Goal: Information Seeking & Learning: Learn about a topic

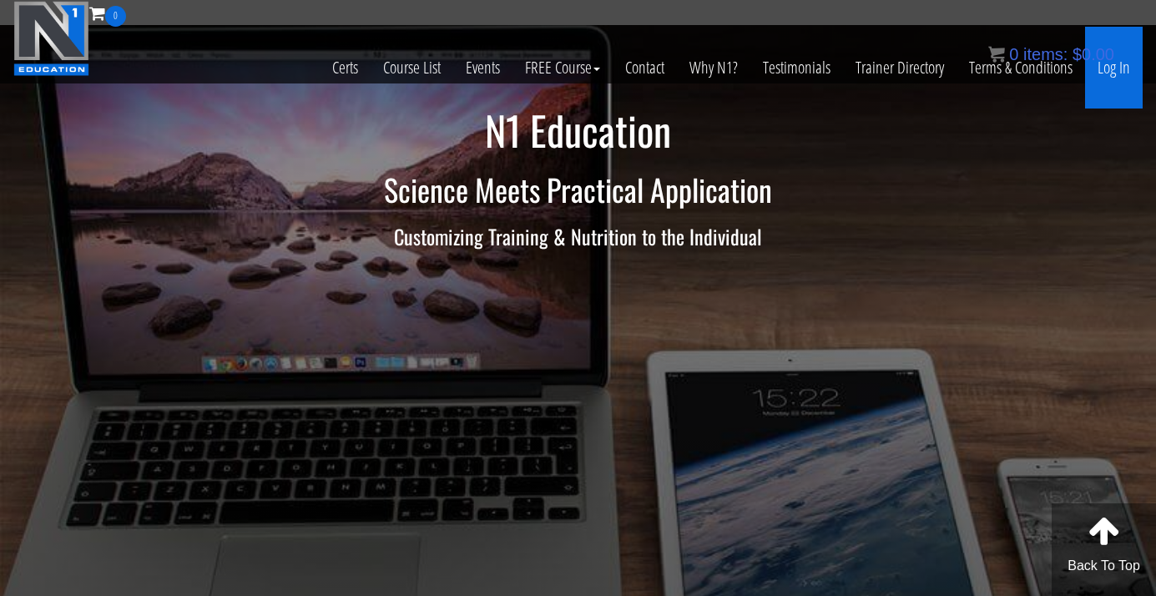
click at [1109, 71] on link "Log In" at bounding box center [1114, 68] width 58 height 82
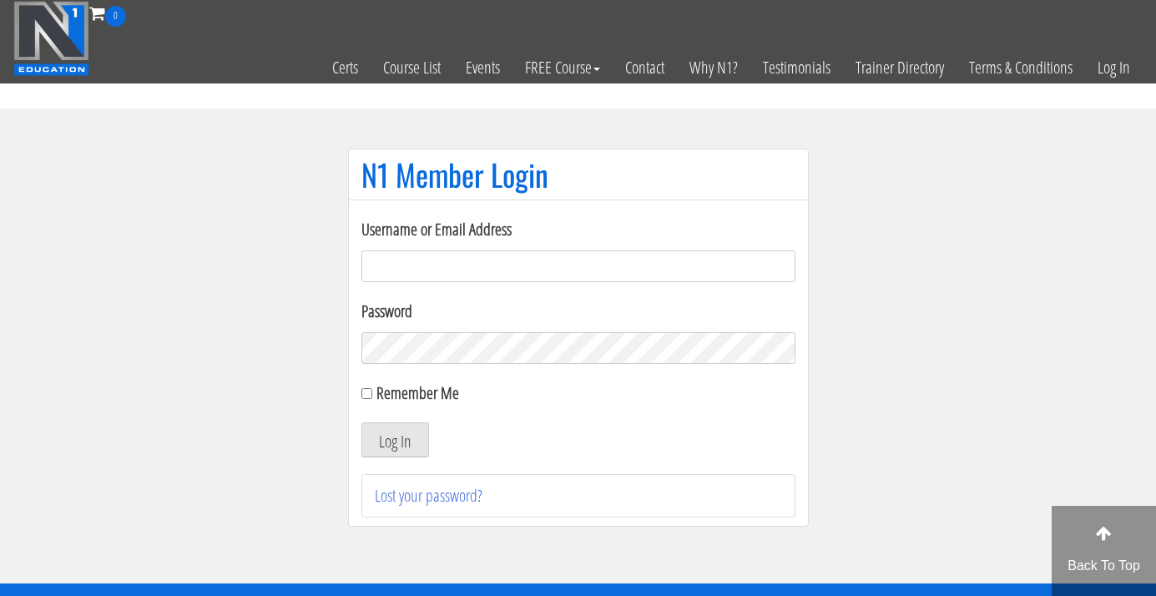
type input "info@jouwtopvorm.nl"
click at [394, 440] on button "Log In" at bounding box center [396, 439] width 68 height 35
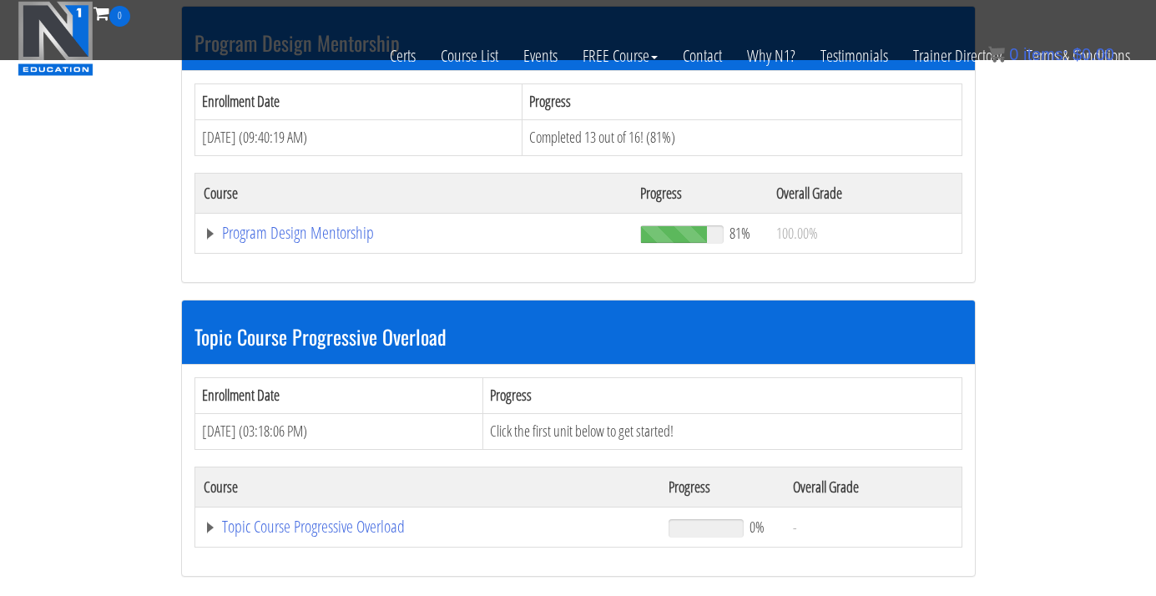
scroll to position [1500, 0]
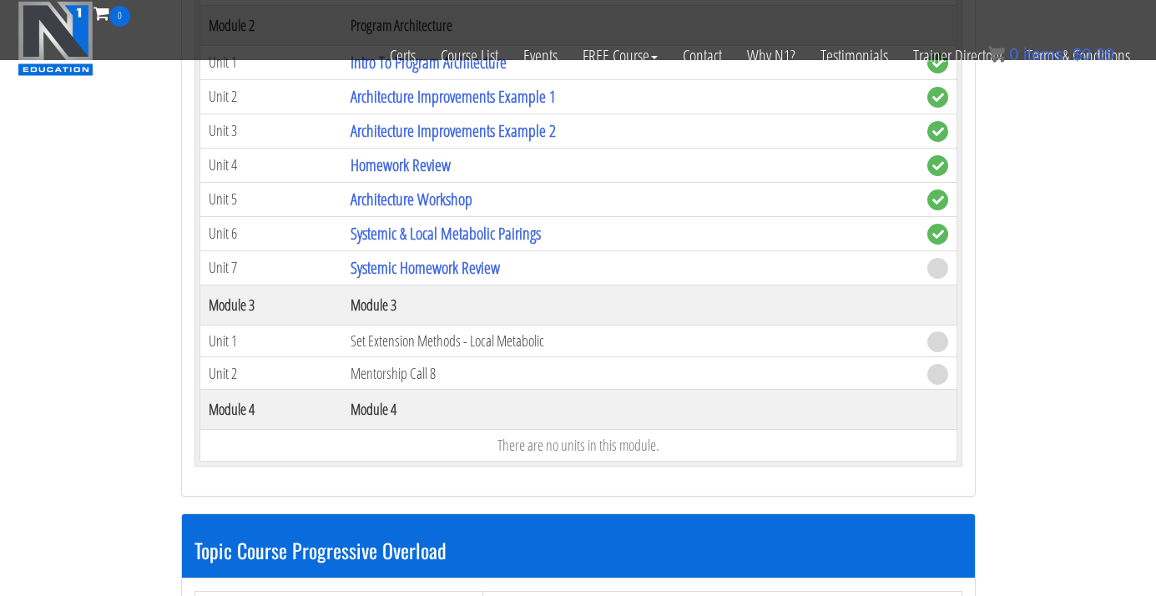
scroll to position [1989, 0]
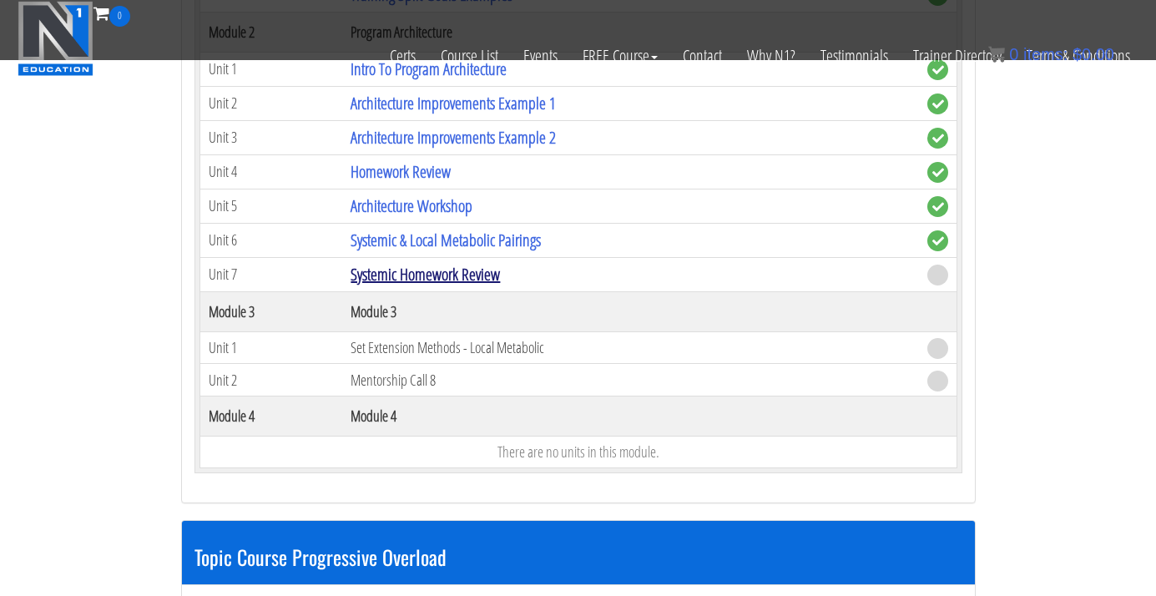
click at [407, 265] on link "Systemic Homework Review" at bounding box center [425, 274] width 149 height 23
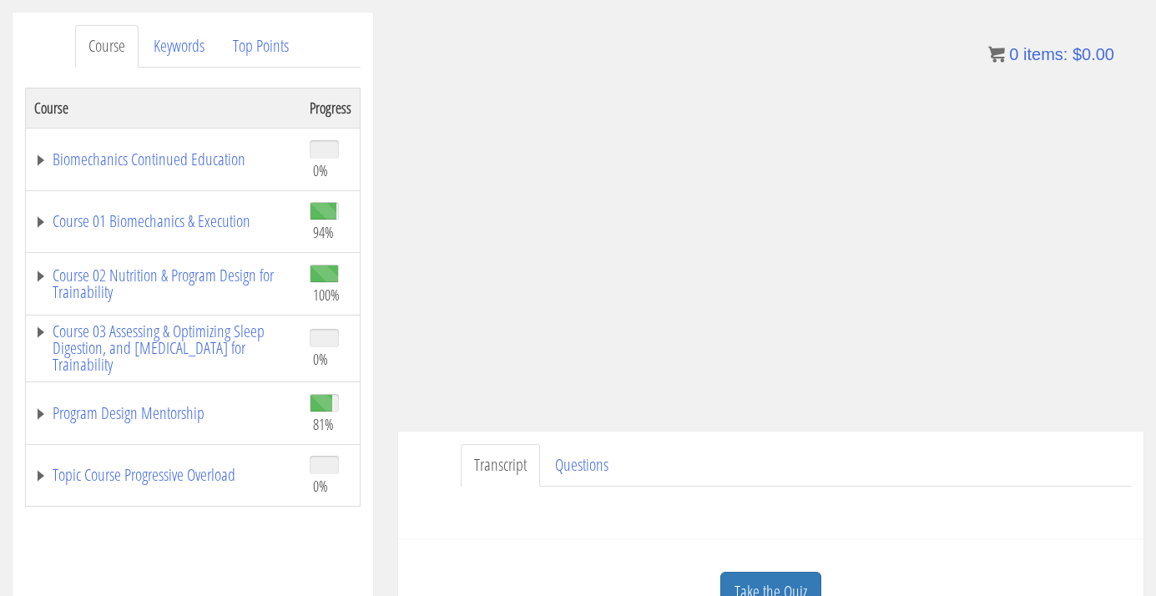
scroll to position [196, 0]
